Goal: Information Seeking & Learning: Learn about a topic

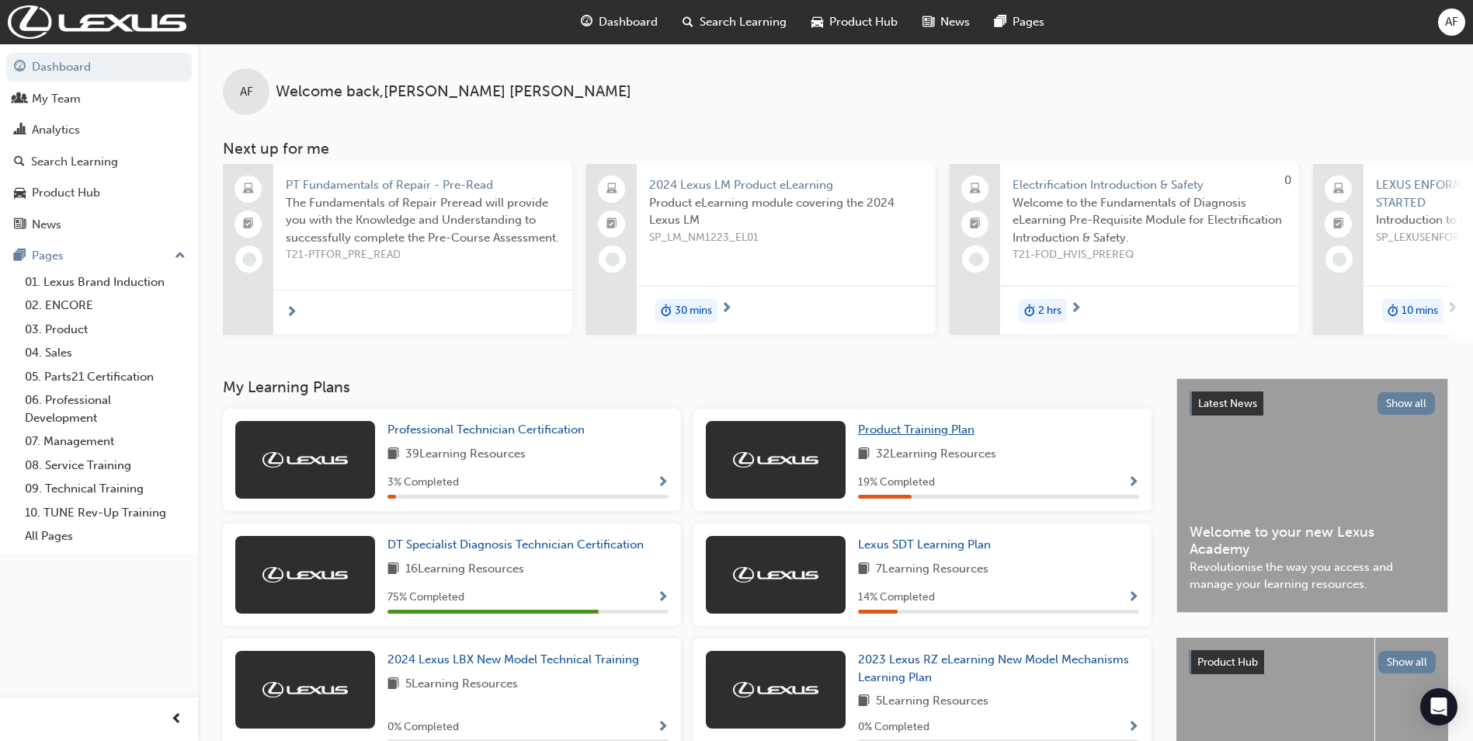
click at [891, 431] on span "Product Training Plan" at bounding box center [916, 429] width 116 height 14
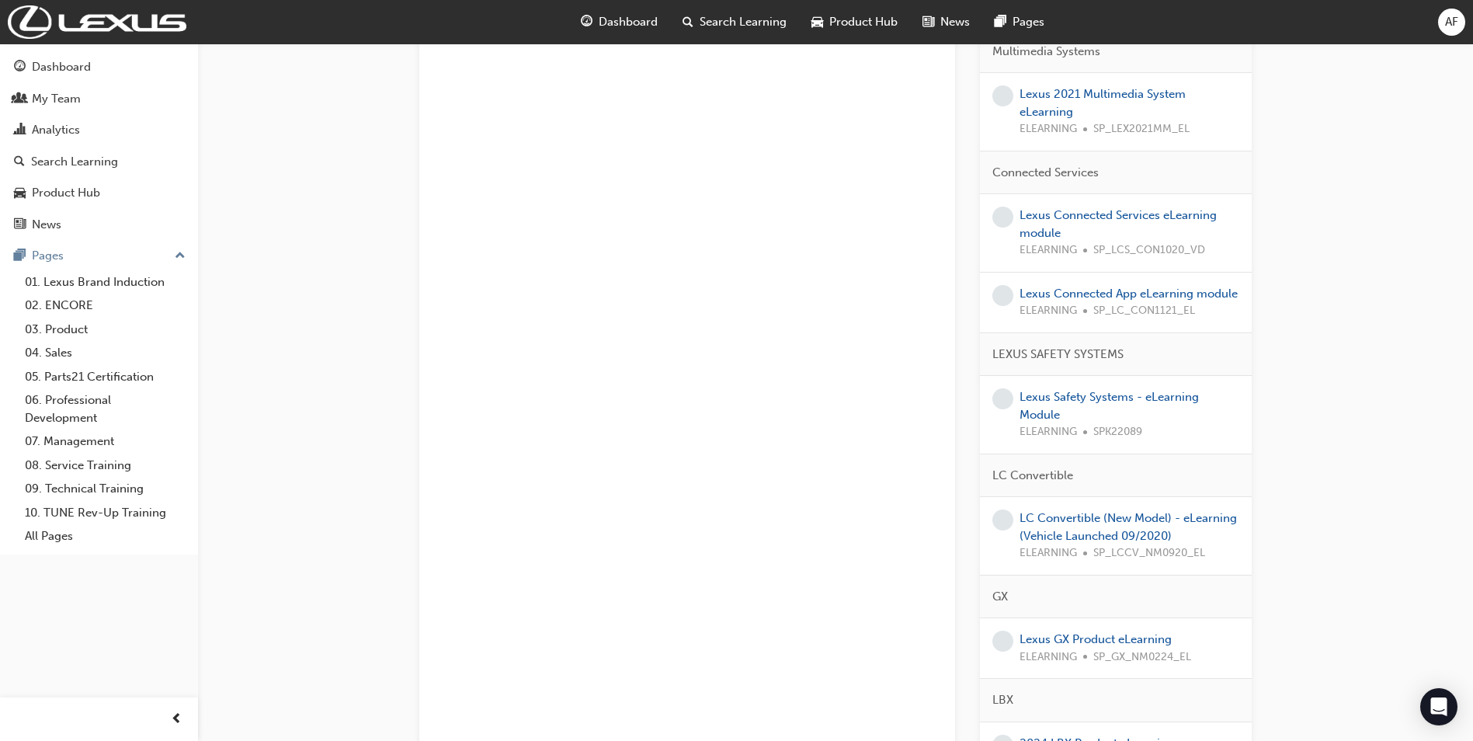
scroll to position [2037, 0]
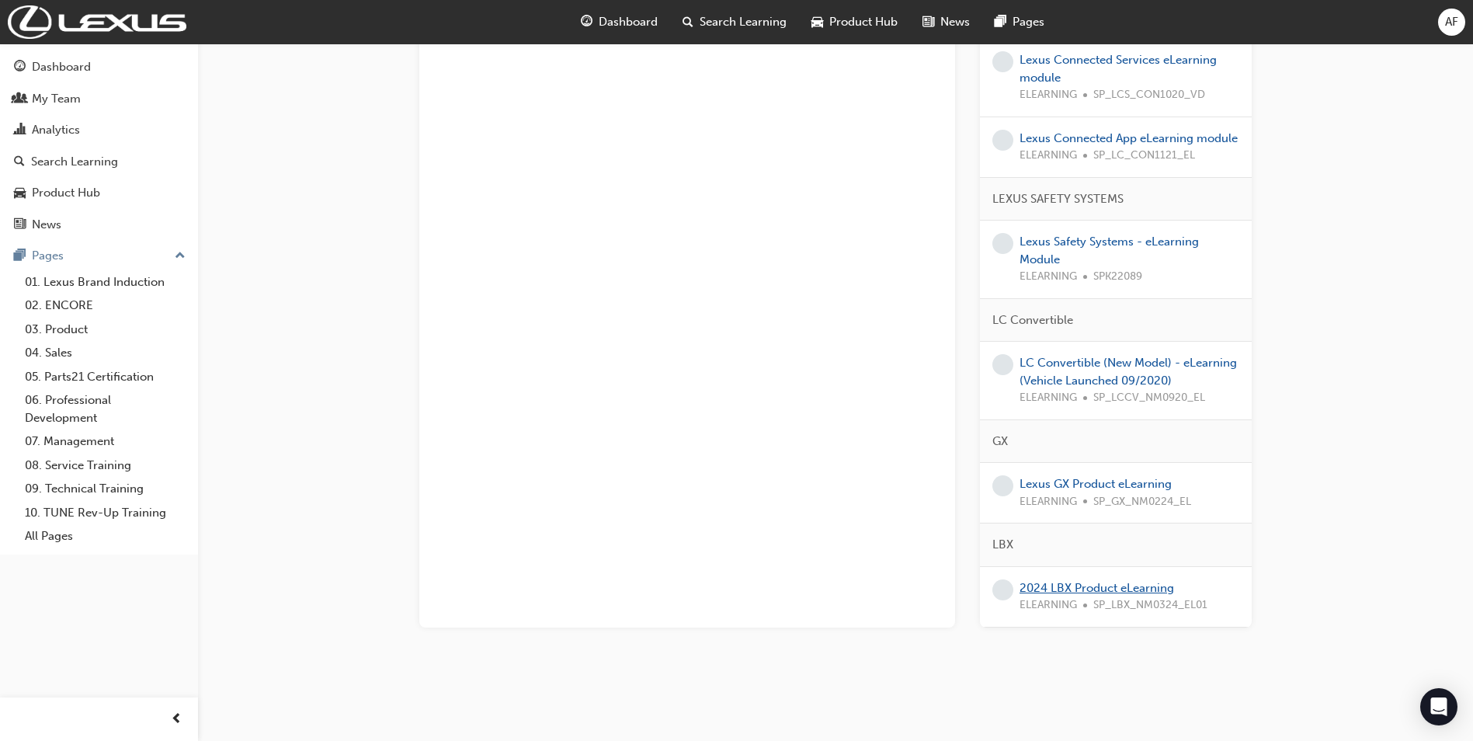
click at [1087, 586] on link "2024 LBX Product eLearning" at bounding box center [1097, 588] width 155 height 14
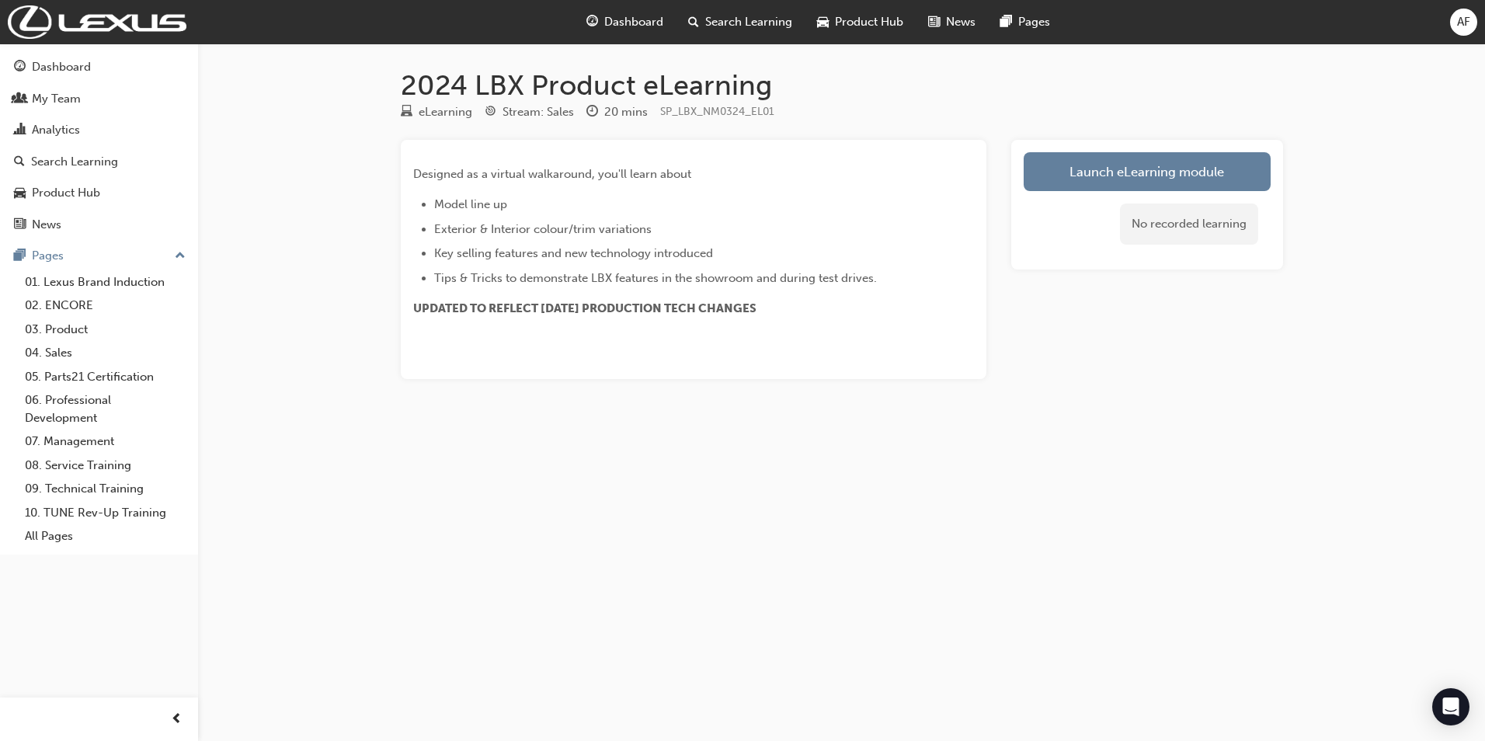
click at [1063, 149] on div "Launch eLearning module No recorded learning" at bounding box center [1147, 205] width 272 height 130
click at [1075, 169] on link "Launch eLearning module" at bounding box center [1147, 171] width 247 height 39
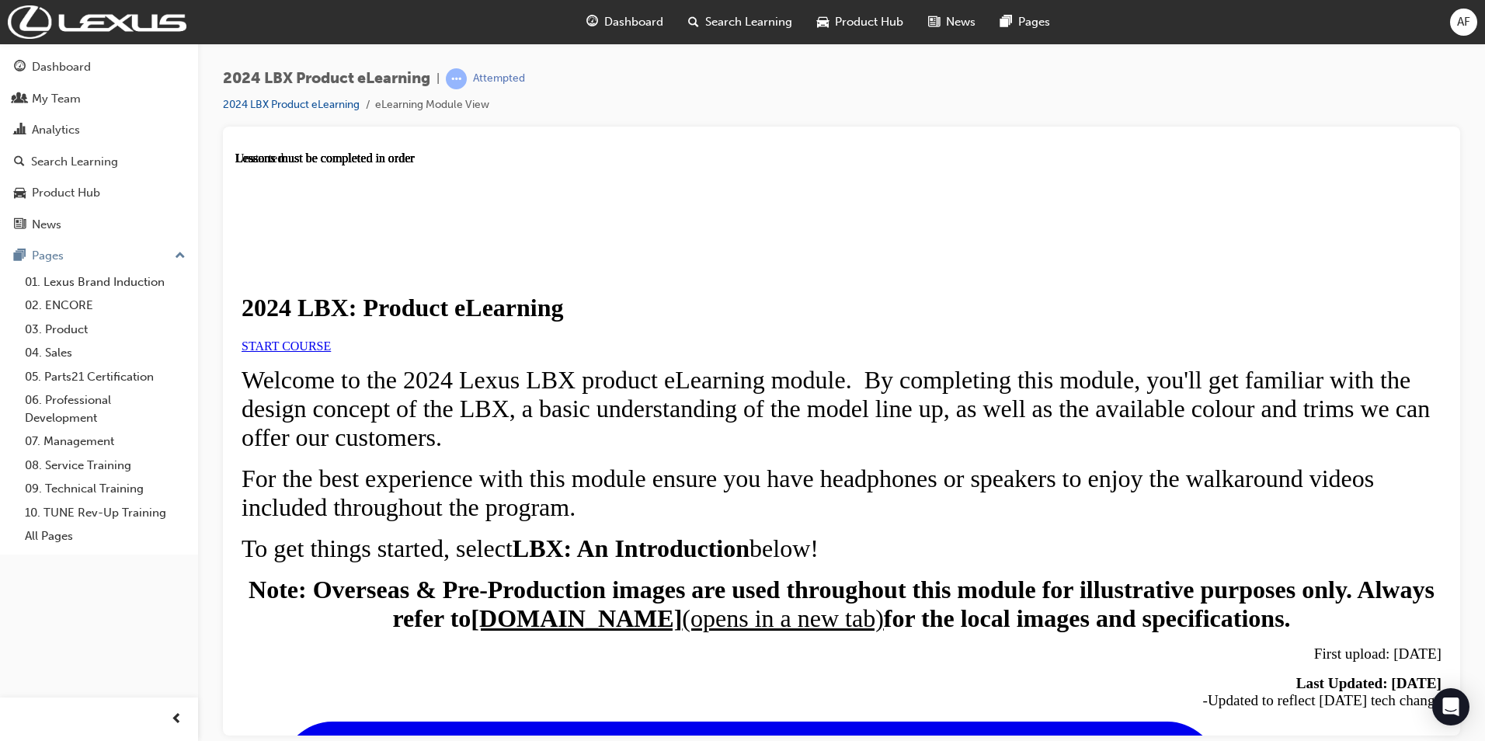
click at [331, 352] on span "START COURSE" at bounding box center [286, 345] width 89 height 13
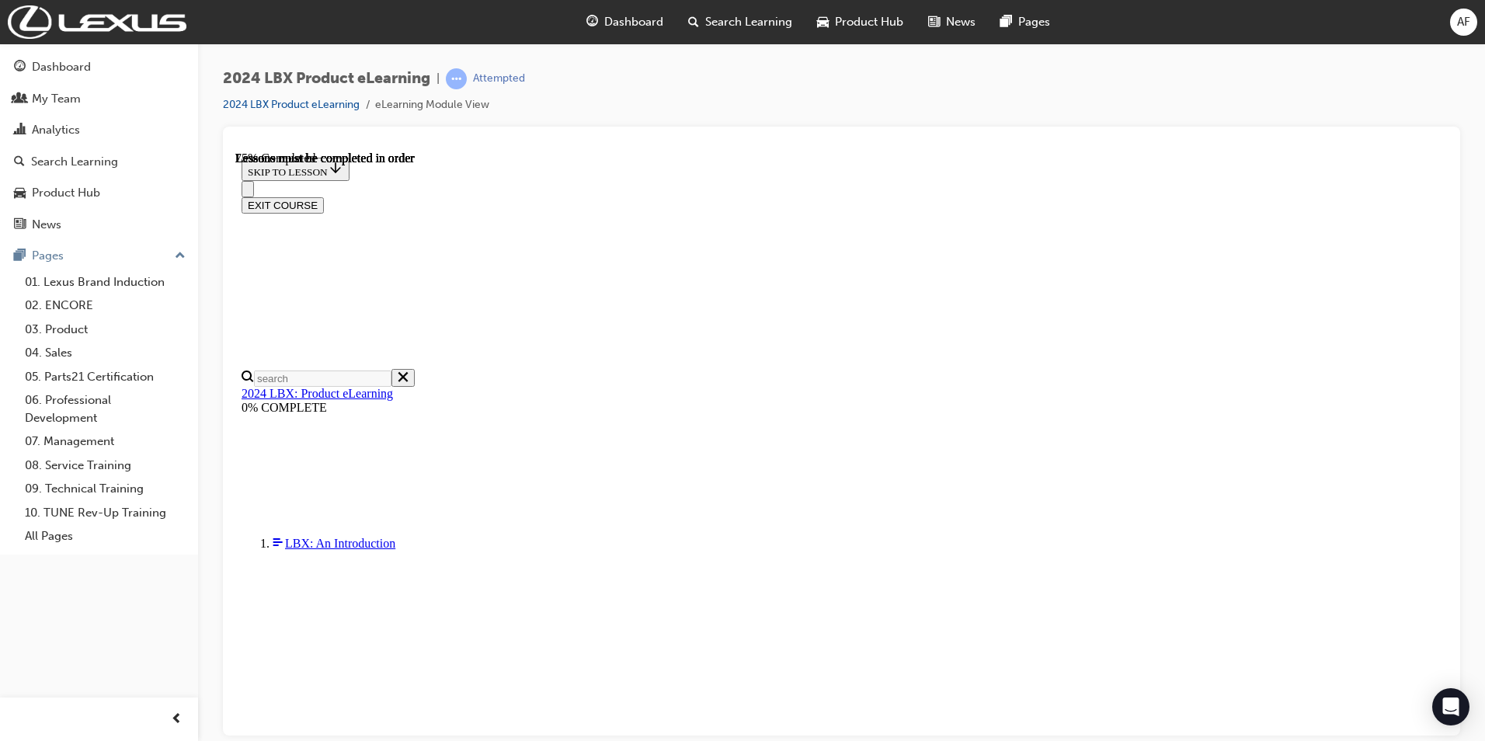
scroll to position [2419, 0]
drag, startPoint x: 1365, startPoint y: 601, endPoint x: 1234, endPoint y: 601, distance: 131.3
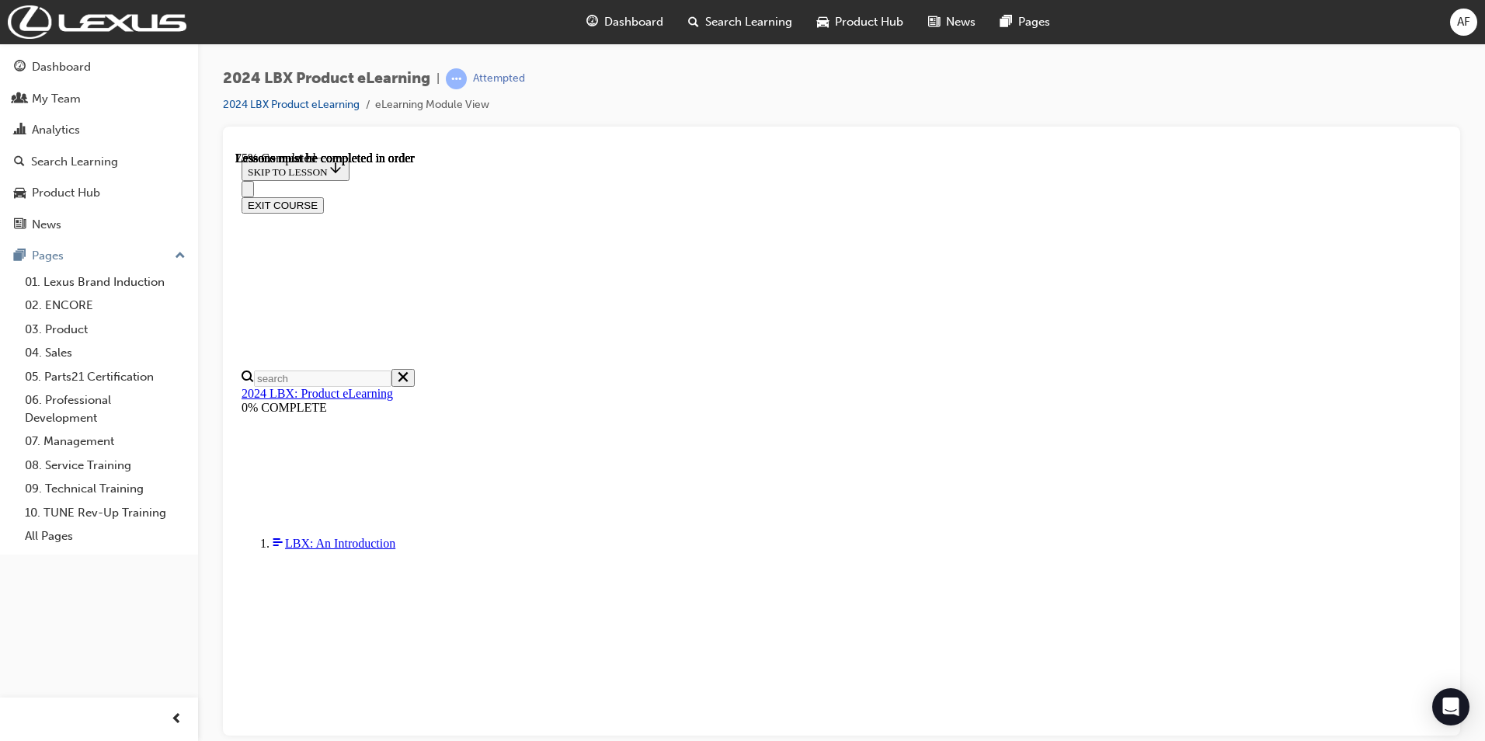
scroll to position [2419, 0]
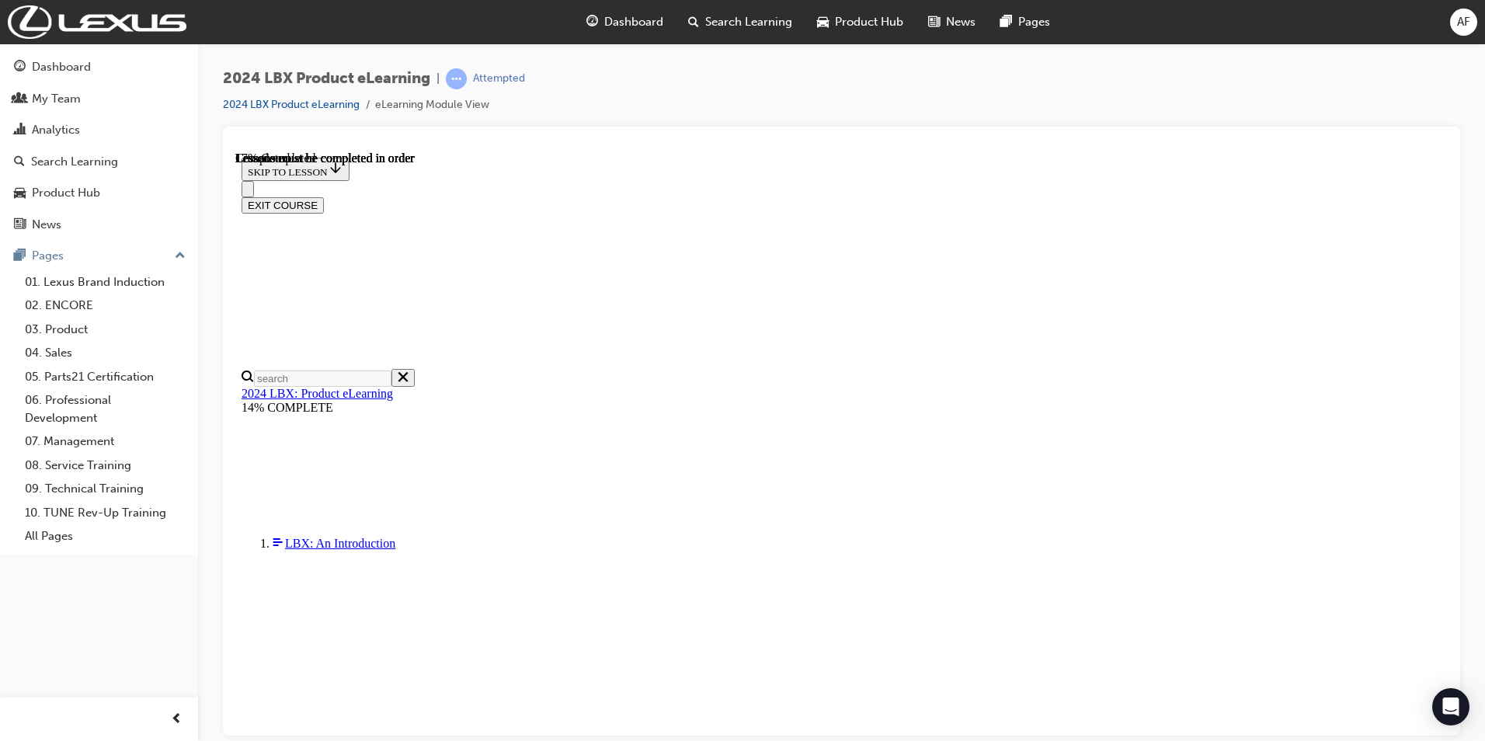
scroll to position [54, 0]
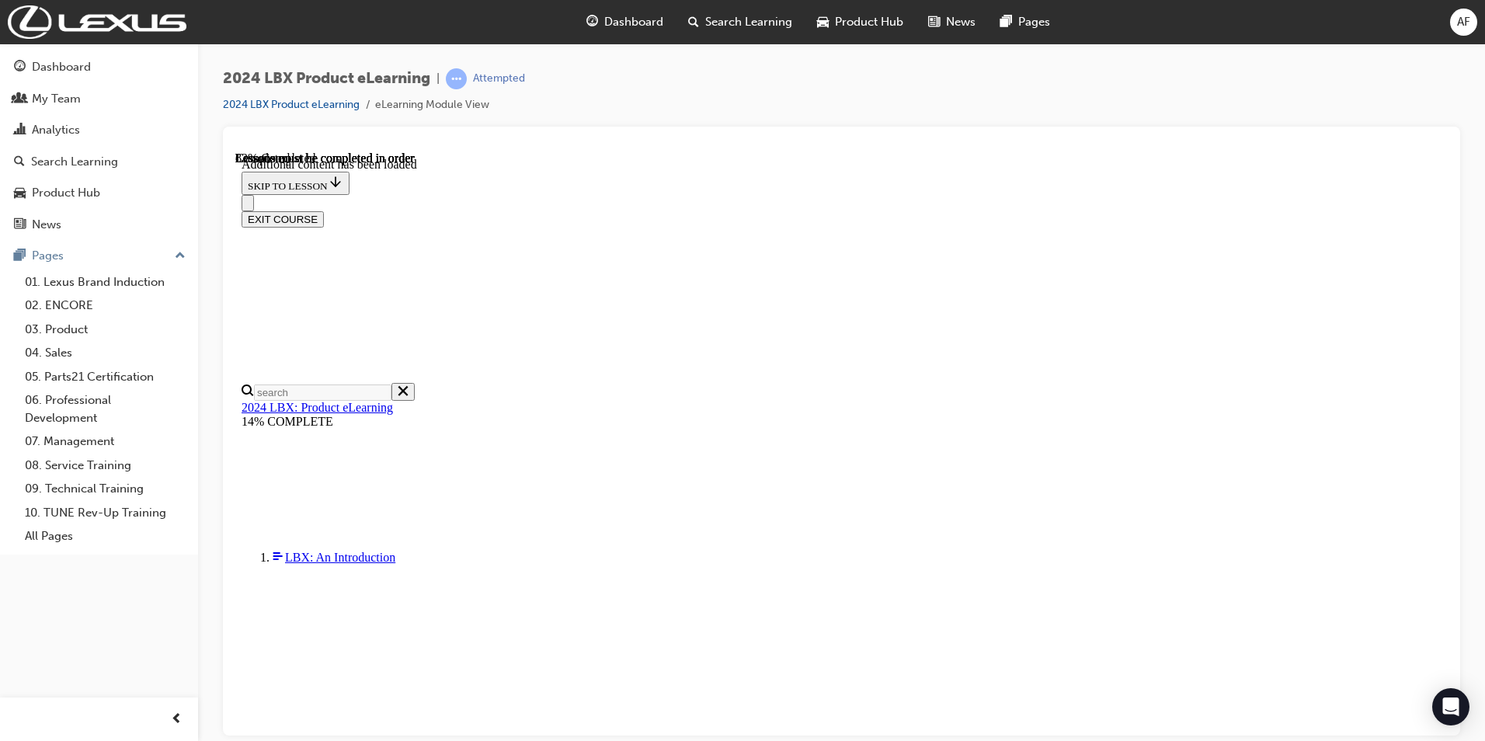
scroll to position [1035, 0]
